Goal: Transaction & Acquisition: Purchase product/service

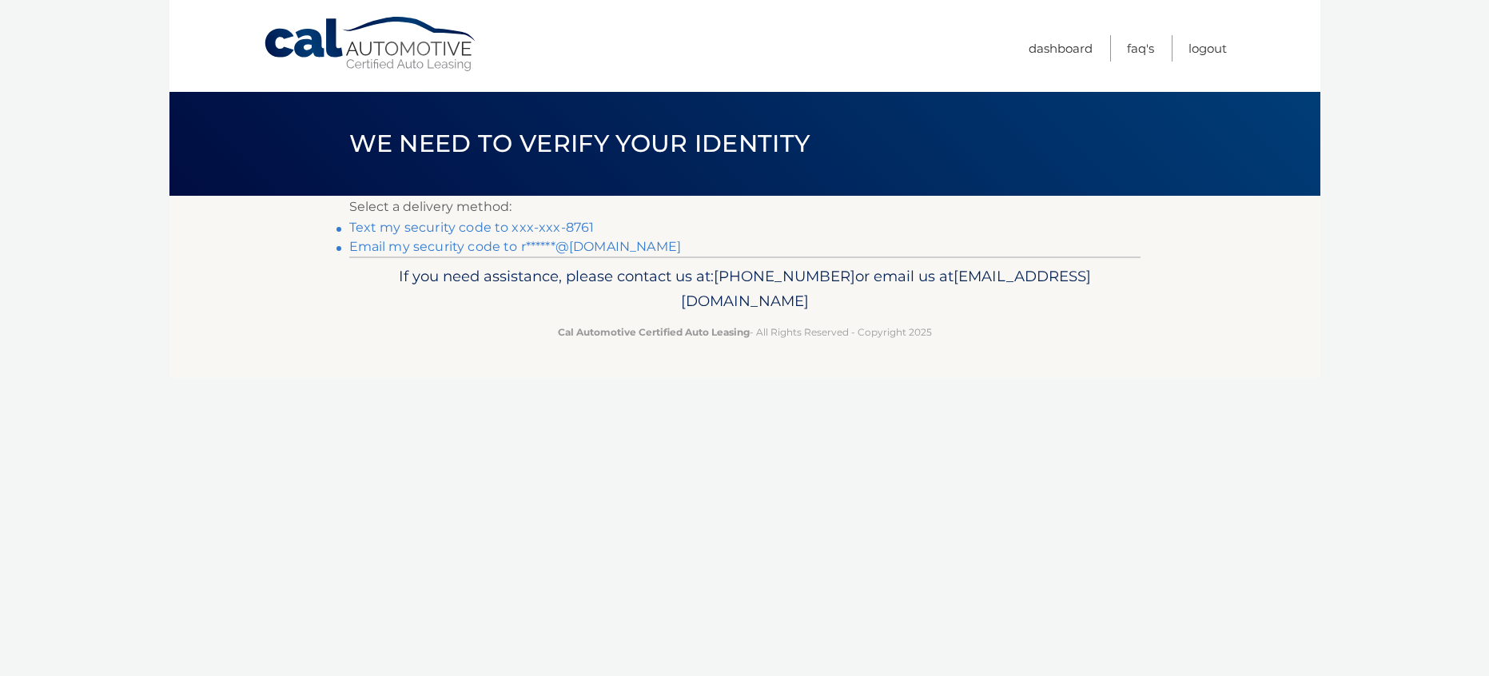
click at [515, 225] on link "Text my security code to xxx-xxx-8761" at bounding box center [471, 227] width 245 height 15
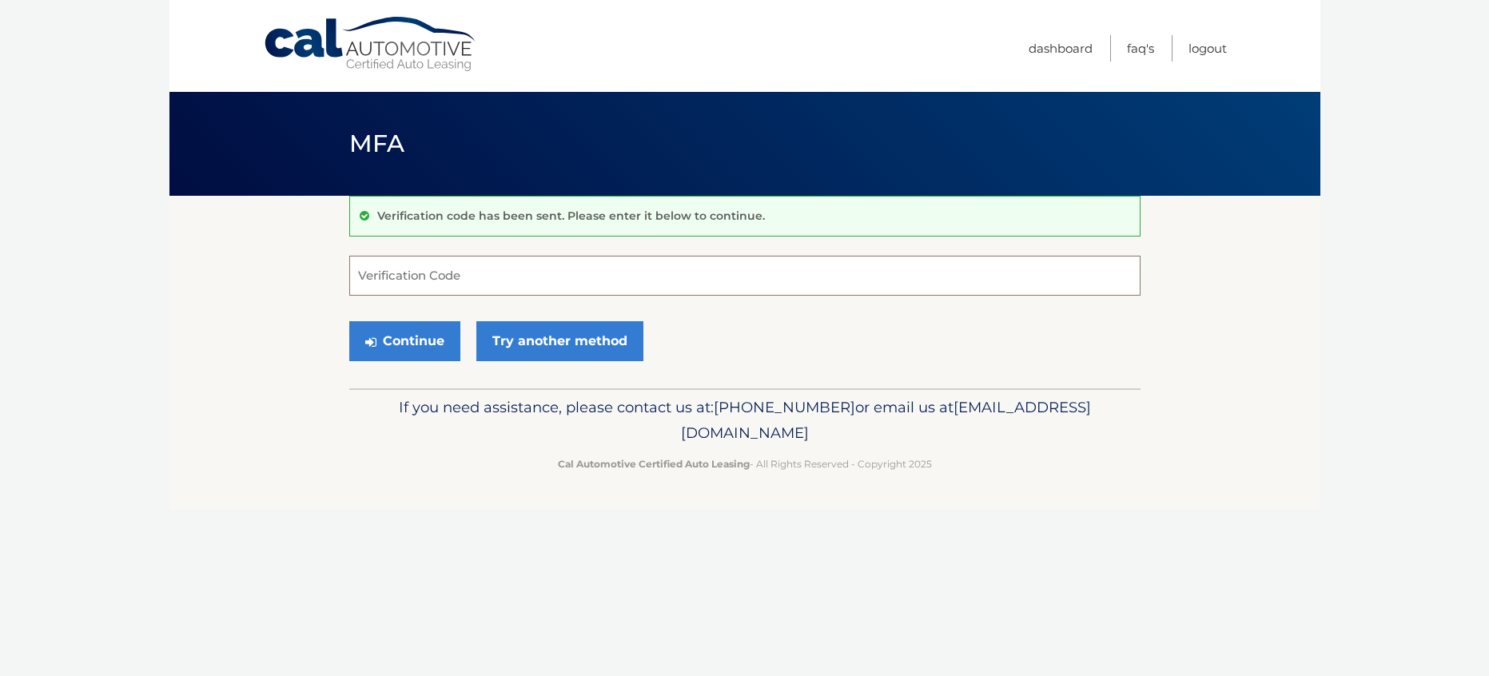
click at [501, 276] on input "Verification Code" at bounding box center [744, 276] width 791 height 40
type input "338187"
click at [400, 349] on button "Continue" at bounding box center [404, 341] width 111 height 40
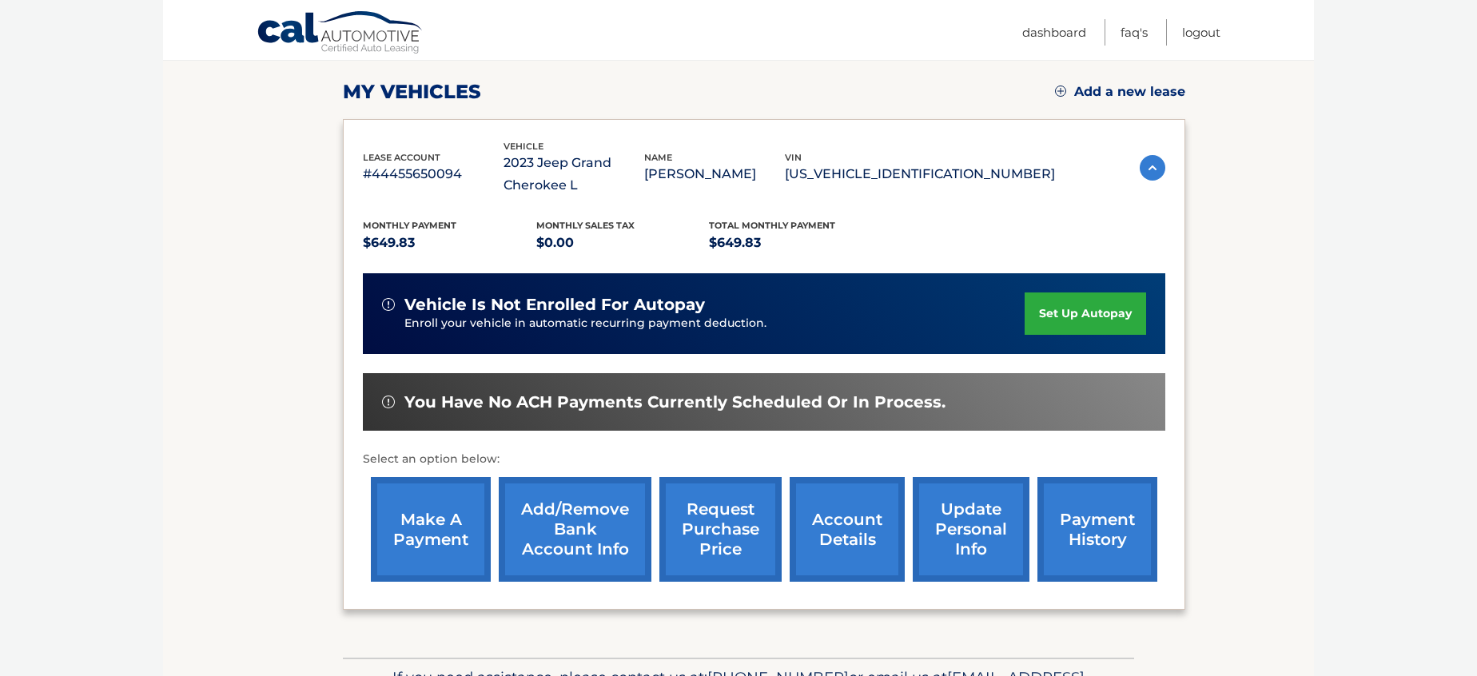
scroll to position [215, 0]
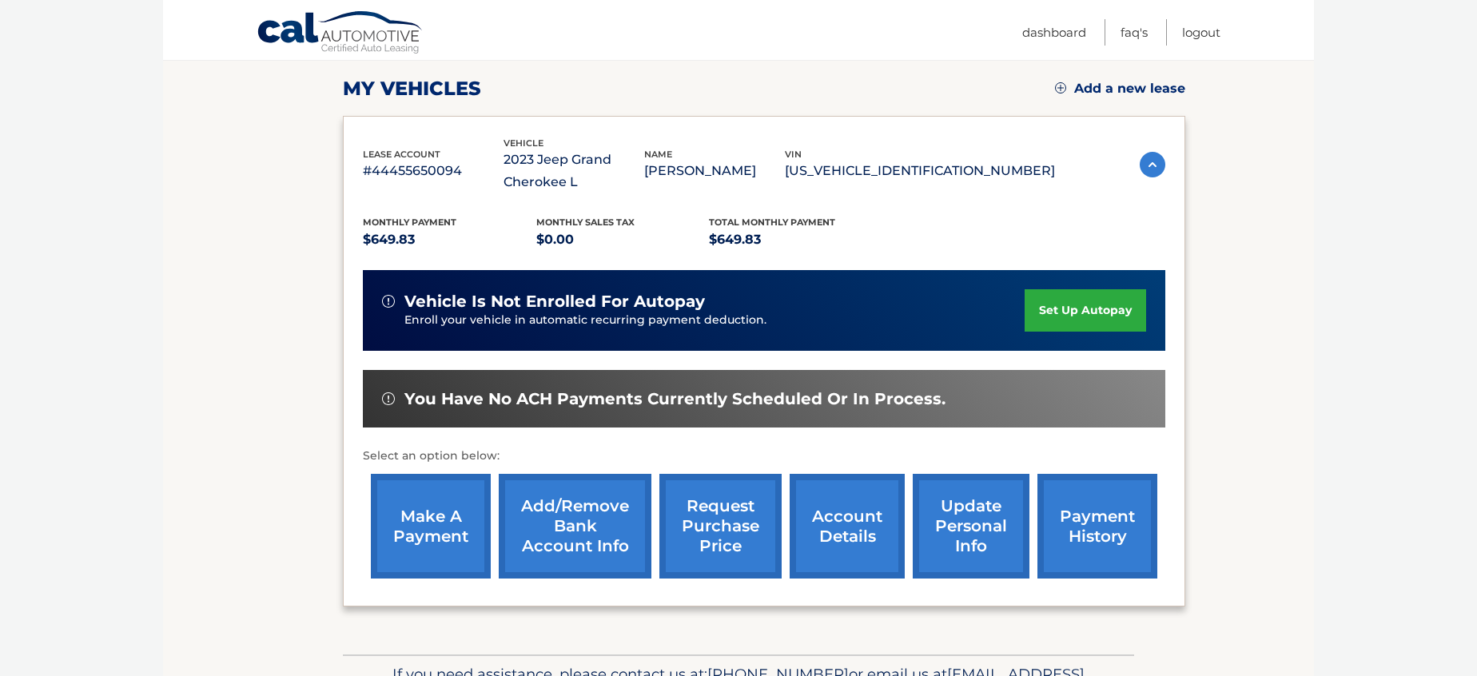
click at [392, 508] on link "make a payment" at bounding box center [431, 526] width 120 height 105
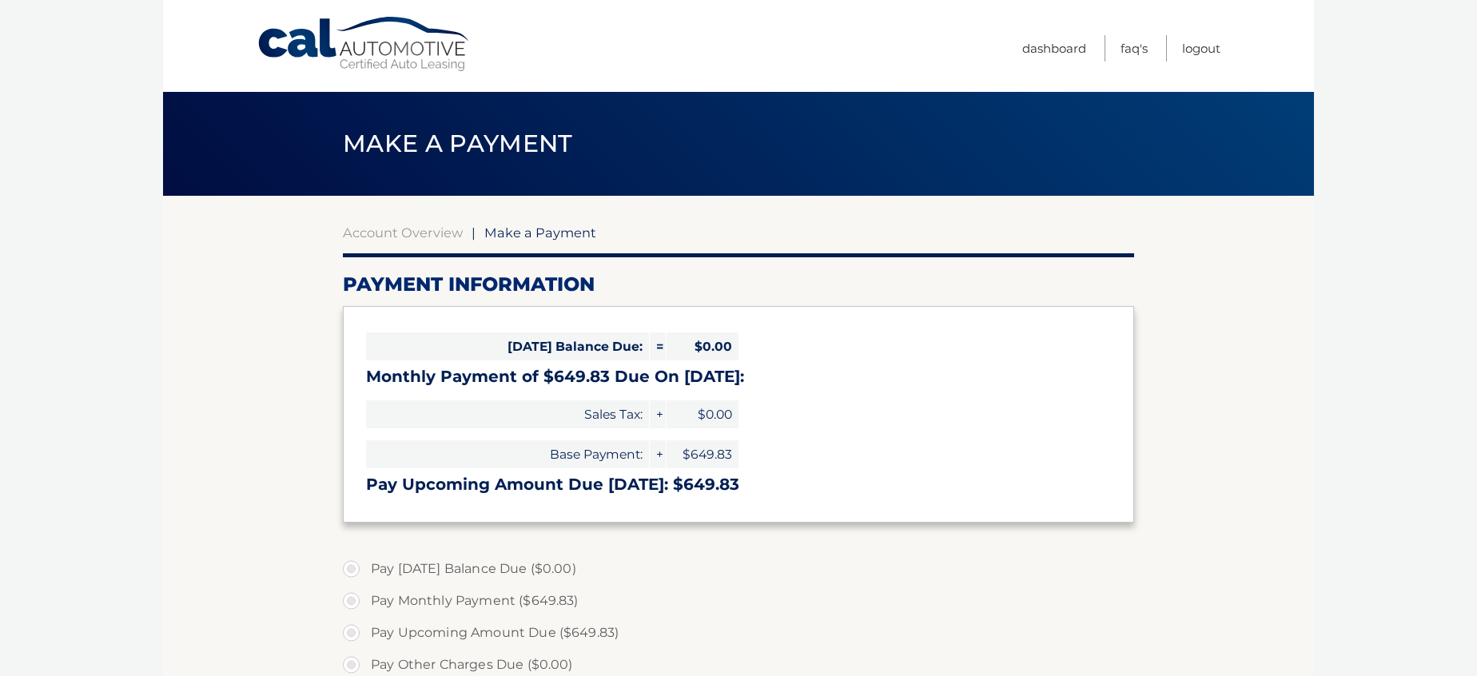
select select "ZDllYjU1OWUtNmI0Ni00YWJjLTg5ZjktNGI2M2Q2NWFlNGQ1"
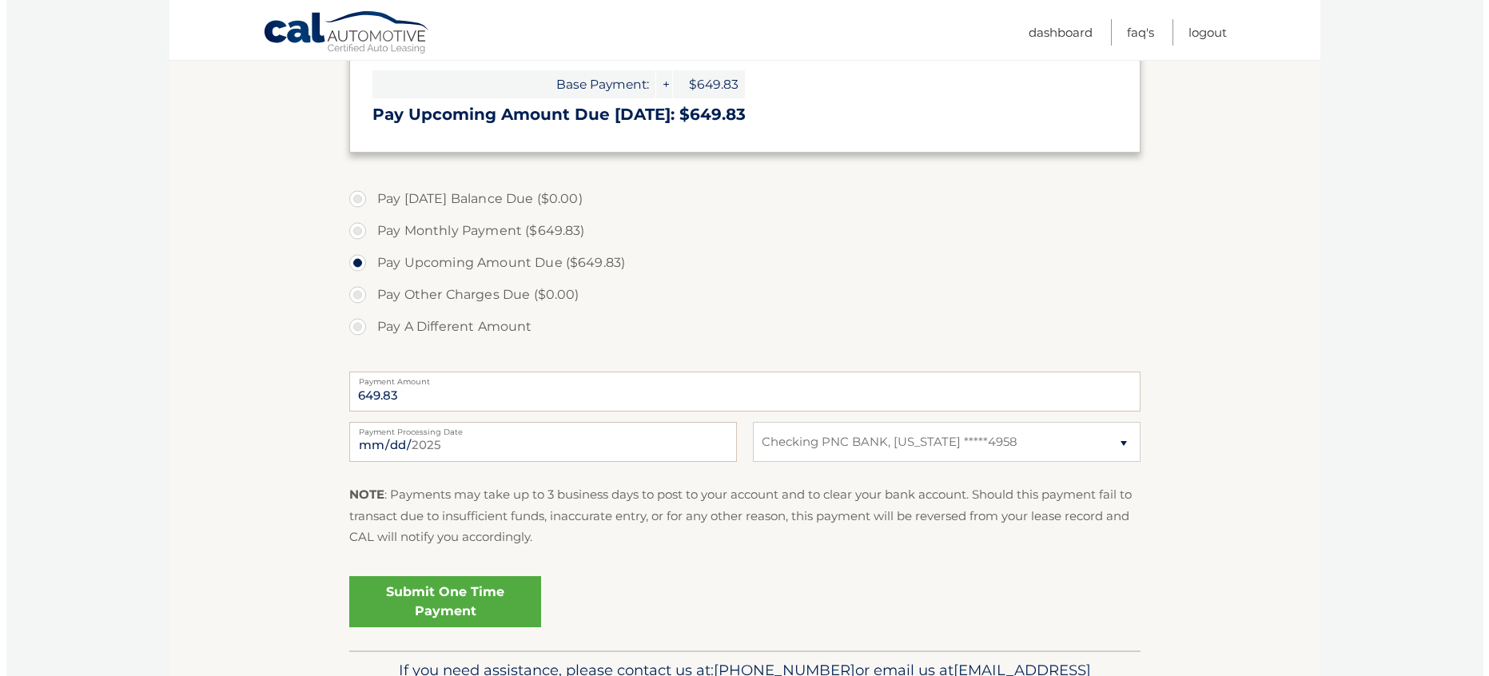
scroll to position [371, 0]
click at [472, 588] on link "Submit One Time Payment" at bounding box center [439, 600] width 192 height 51
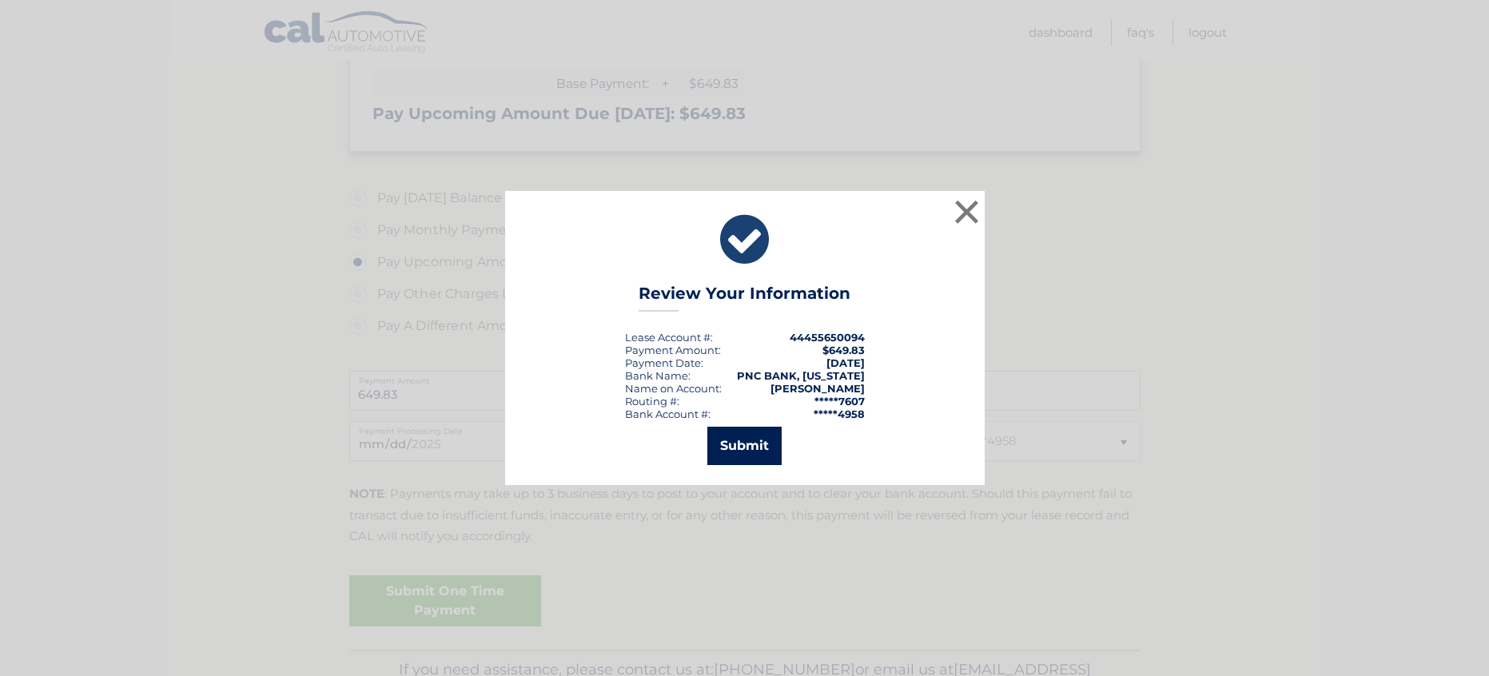
click at [746, 448] on button "Submit" at bounding box center [744, 446] width 74 height 38
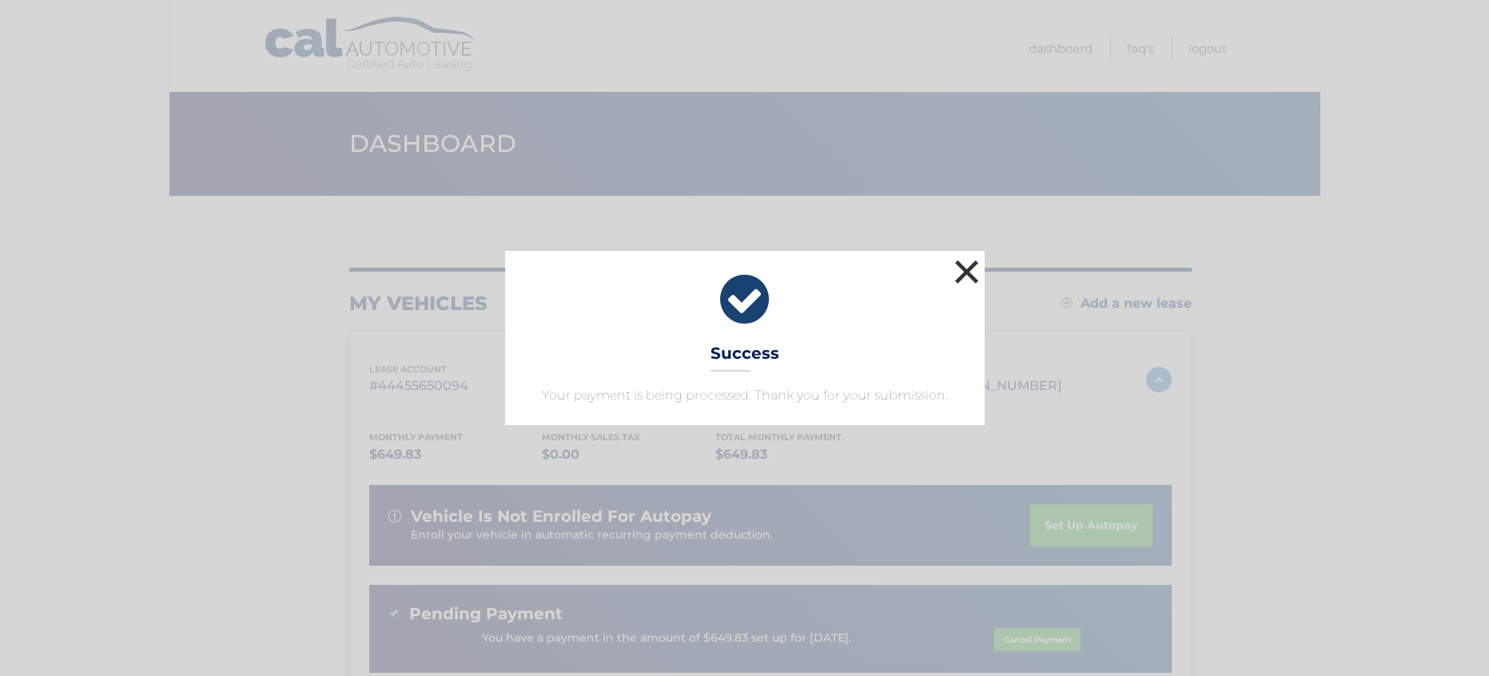
click at [981, 260] on button "×" at bounding box center [967, 272] width 32 height 32
